Goal: Task Accomplishment & Management: Manage account settings

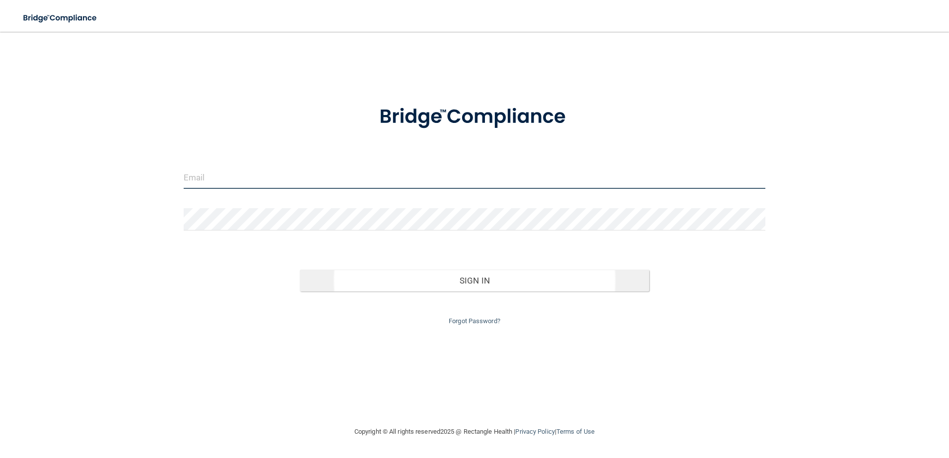
type input "avare@rectanglehealth.com"
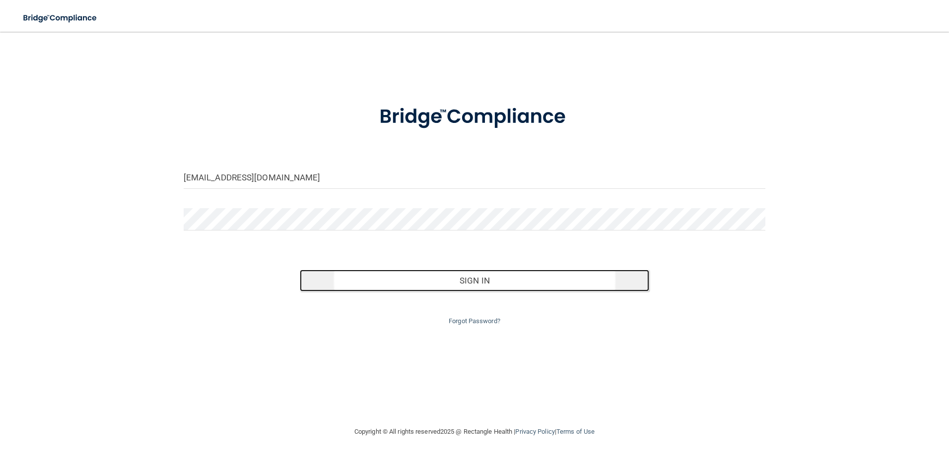
click at [400, 284] on button "Sign In" at bounding box center [474, 281] width 349 height 22
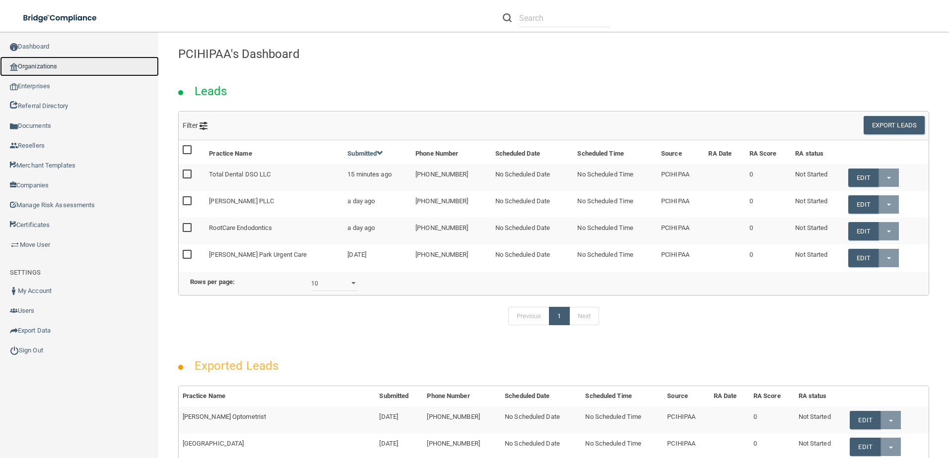
click at [67, 65] on link "Organizations" at bounding box center [79, 67] width 159 height 20
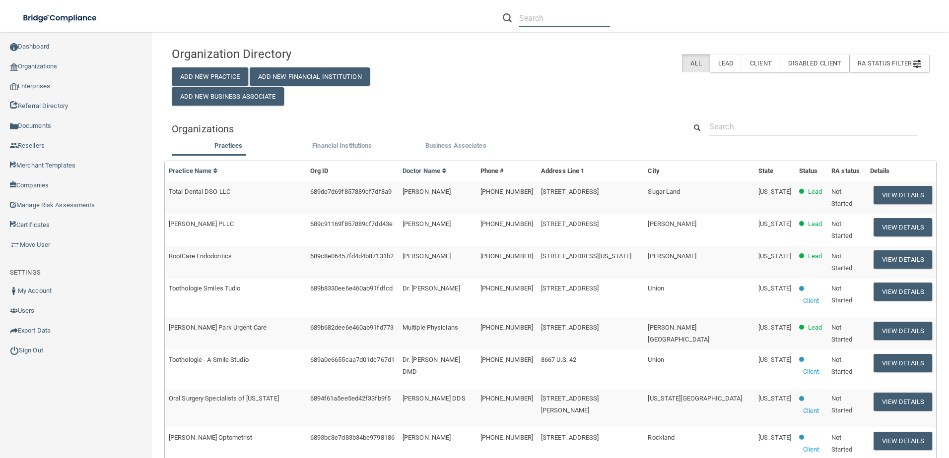
click at [586, 18] on input "text" at bounding box center [564, 18] width 91 height 18
paste input "[EMAIL_ADDRESS][DOMAIN_NAME]"
click at [568, 23] on input "[EMAIL_ADDRESS][DOMAIN_NAME]" at bounding box center [564, 18] width 91 height 18
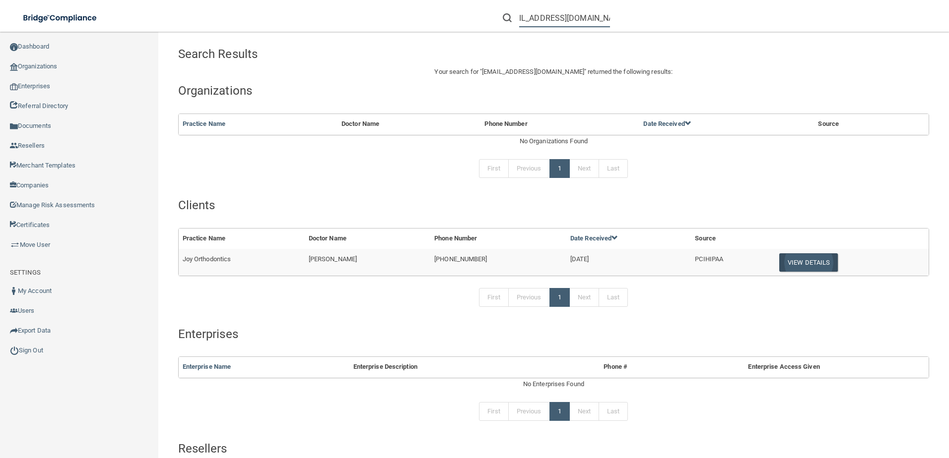
type input "[EMAIL_ADDRESS][DOMAIN_NAME]"
click at [790, 261] on button "View Details" at bounding box center [808, 263] width 59 height 18
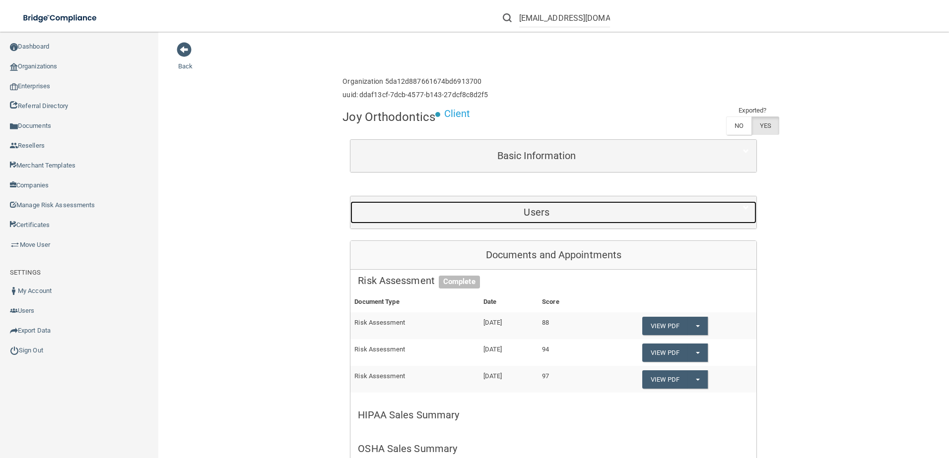
click at [515, 207] on h5 "Users" at bounding box center [536, 212] width 357 height 11
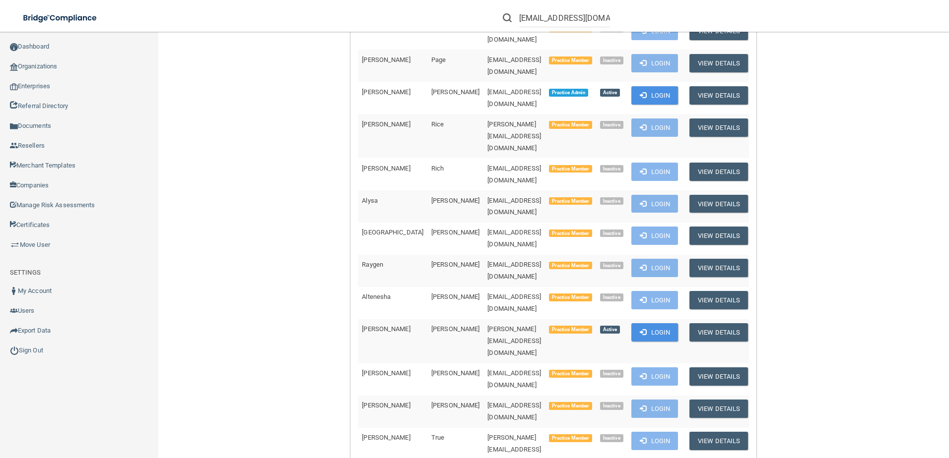
scroll to position [1316, 0]
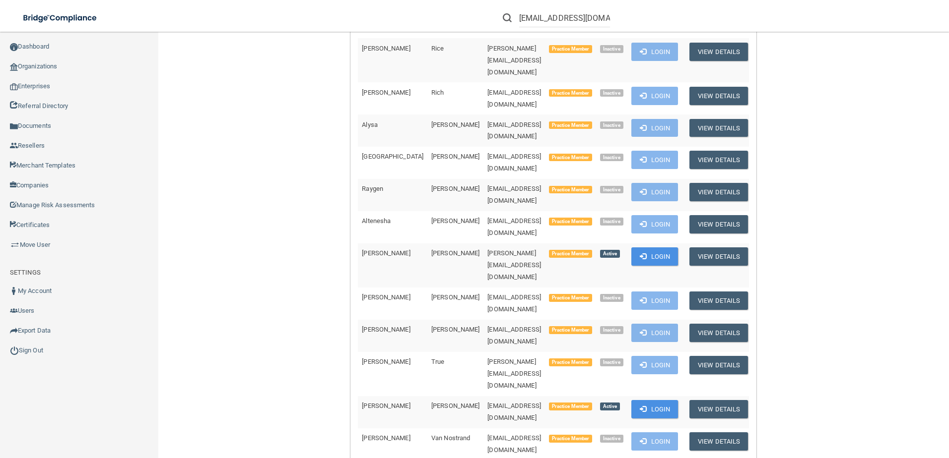
click at [333, 209] on div "Back Enterprise » Organization 5da12d887661674bd6913700 uuid: ddaf13cf-7dcb-457…" at bounding box center [553, 197] width 751 height 2944
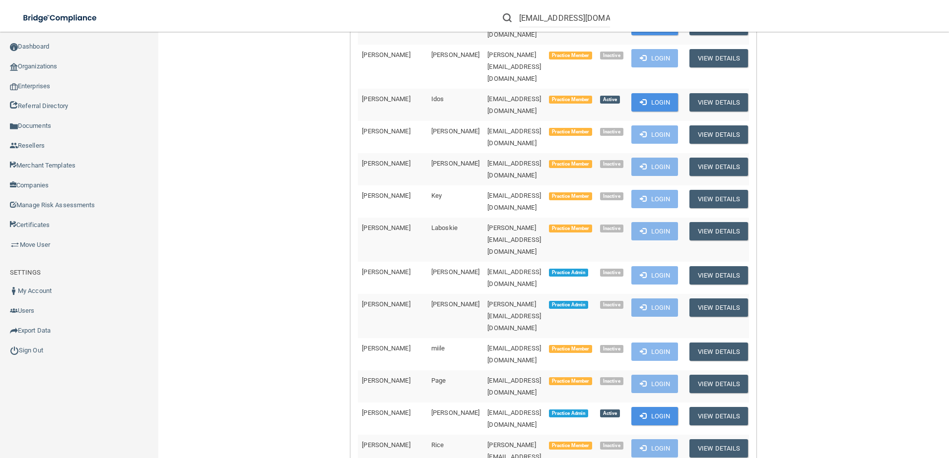
scroll to position [870, 0]
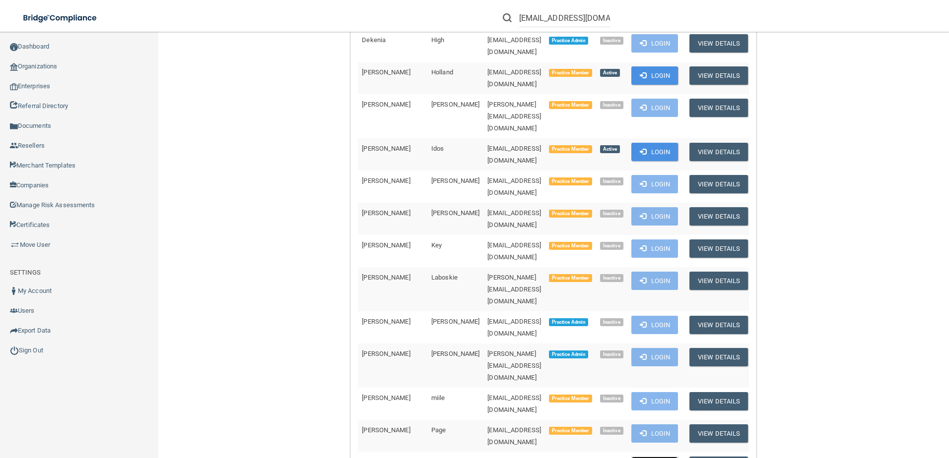
click at [641, 457] on button "Login" at bounding box center [654, 466] width 47 height 18
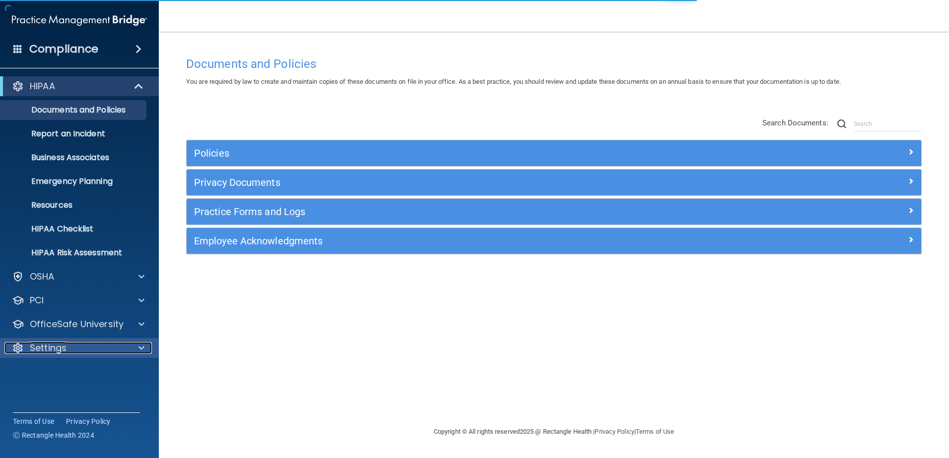
click at [129, 351] on div at bounding box center [140, 348] width 25 height 12
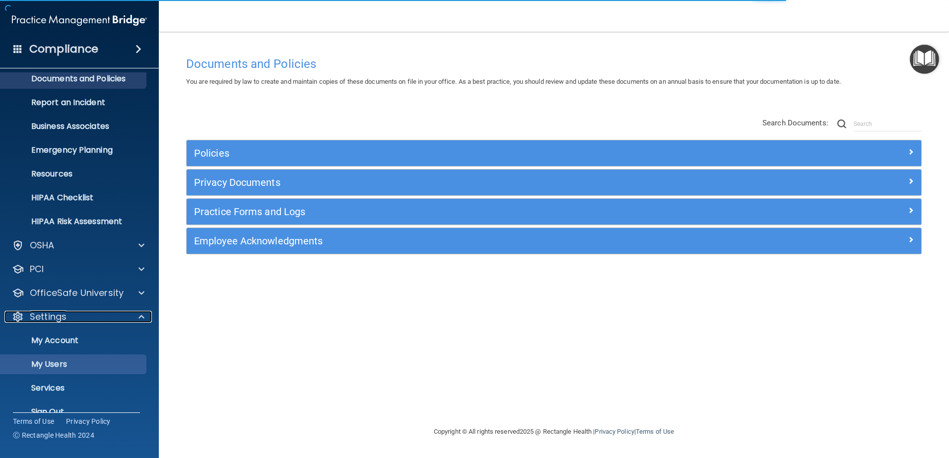
scroll to position [49, 0]
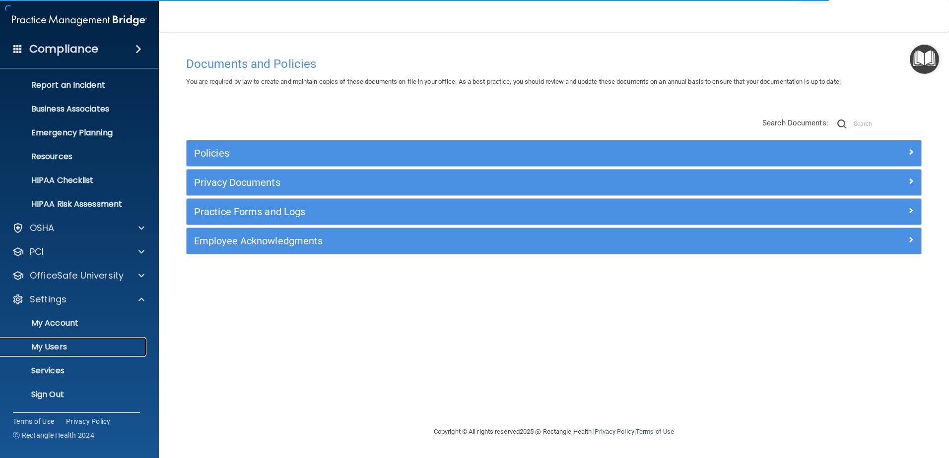
click at [72, 348] on p "My Users" at bounding box center [73, 347] width 135 height 10
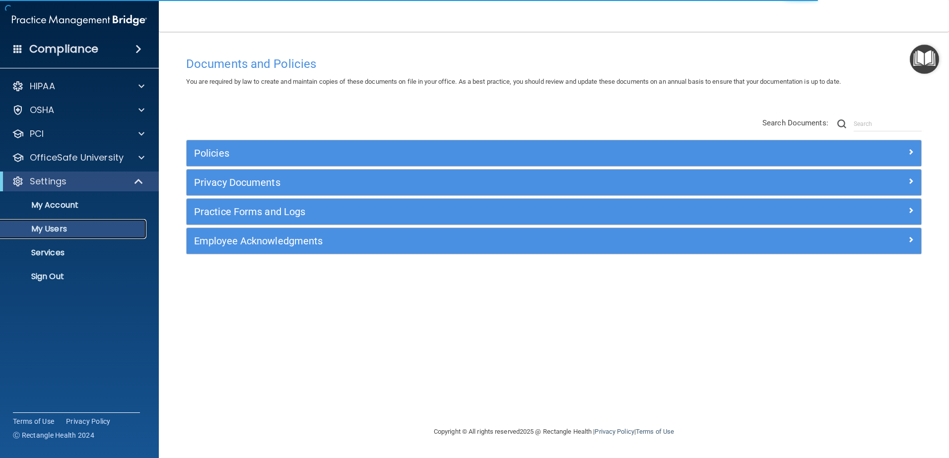
select select "20"
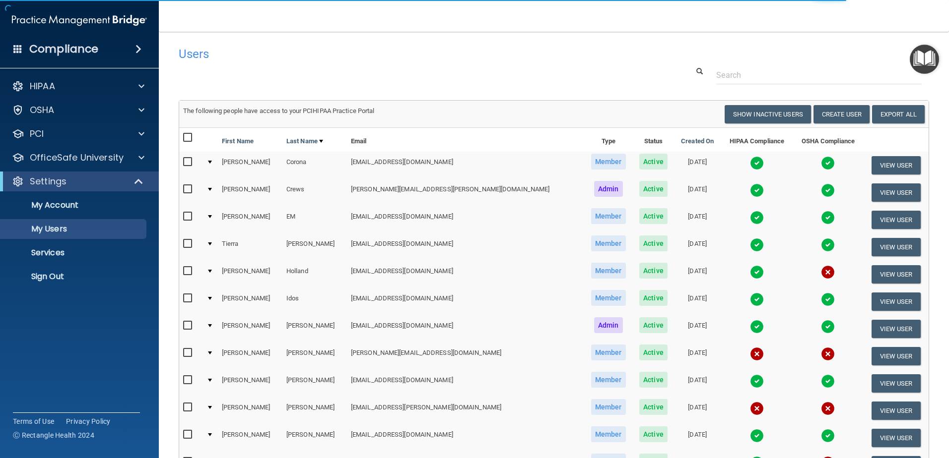
scroll to position [144, 0]
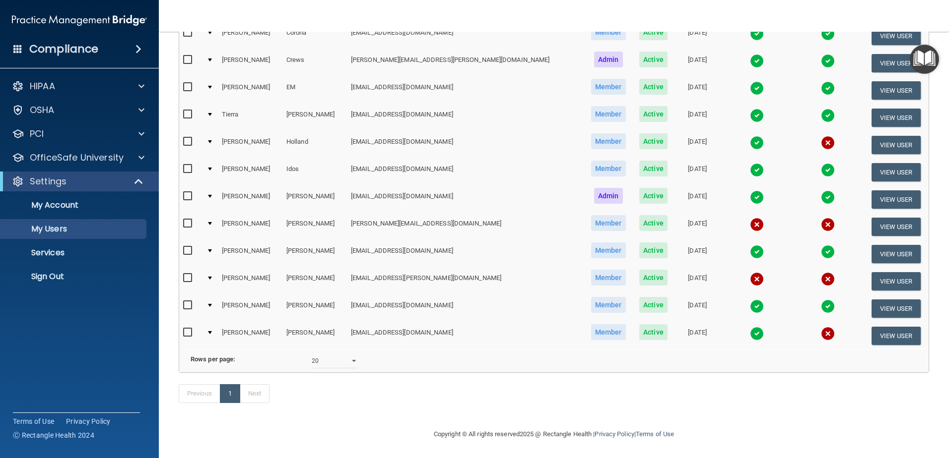
click at [186, 329] on input "checkbox" at bounding box center [188, 333] width 11 height 8
checkbox input "true"
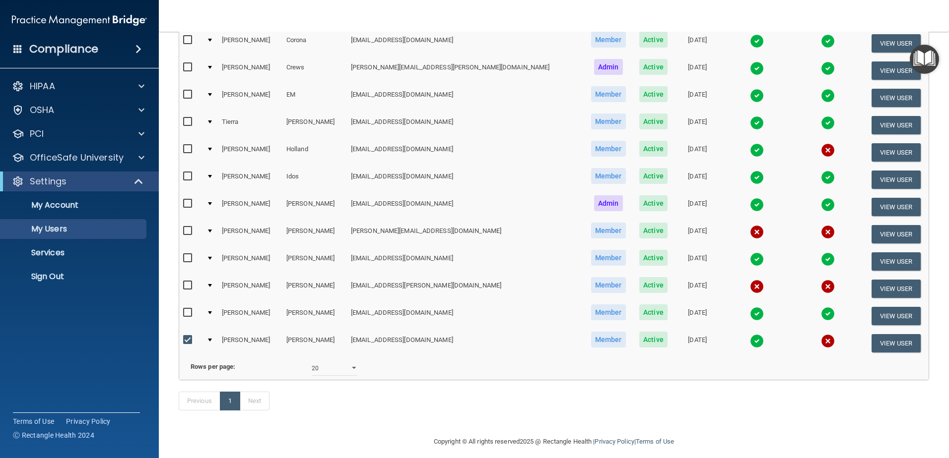
scroll to position [145, 0]
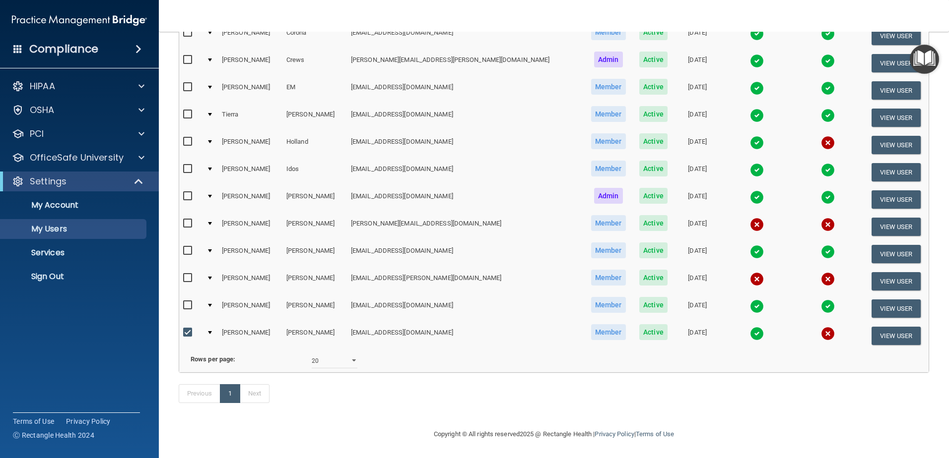
click at [212, 331] on div at bounding box center [210, 332] width 4 height 3
click at [879, 327] on button "View User" at bounding box center [895, 336] width 49 height 18
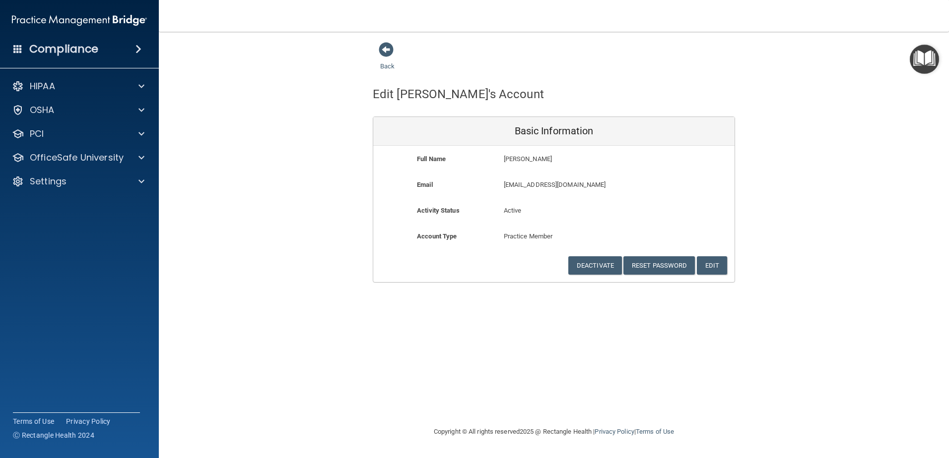
click at [517, 233] on p "Practice Member" at bounding box center [554, 237] width 101 height 12
click at [663, 265] on button "Reset Password" at bounding box center [658, 265] width 71 height 18
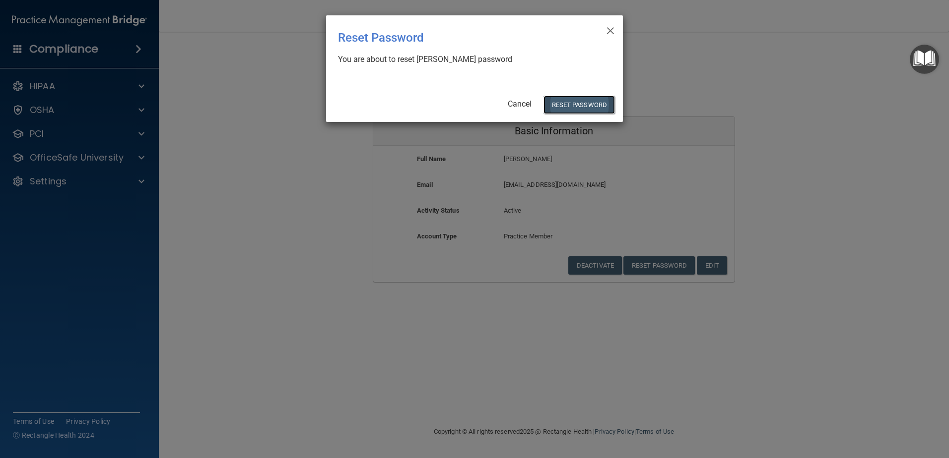
click at [584, 106] on button "Reset Password" at bounding box center [578, 105] width 71 height 18
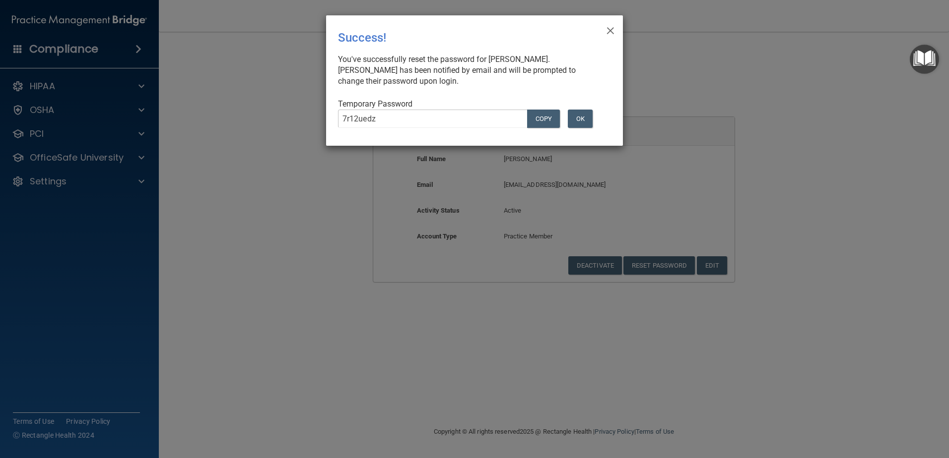
drag, startPoint x: 372, startPoint y: 122, endPoint x: 456, endPoint y: 72, distance: 97.4
click at [456, 72] on div "You've successfully reset the password for [PERSON_NAME]. [PERSON_NAME] has bee…" at bounding box center [470, 70] width 265 height 33
click at [589, 120] on button "OK" at bounding box center [580, 119] width 25 height 18
